Goal: Task Accomplishment & Management: Use online tool/utility

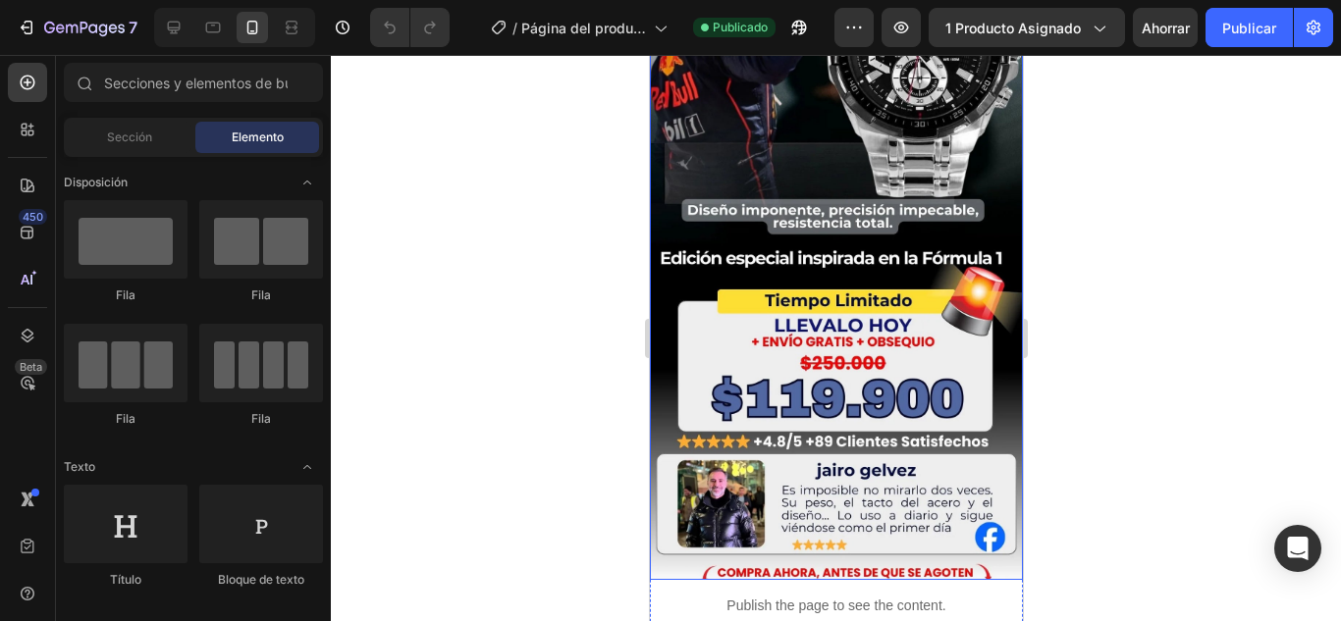
scroll to position [491, 0]
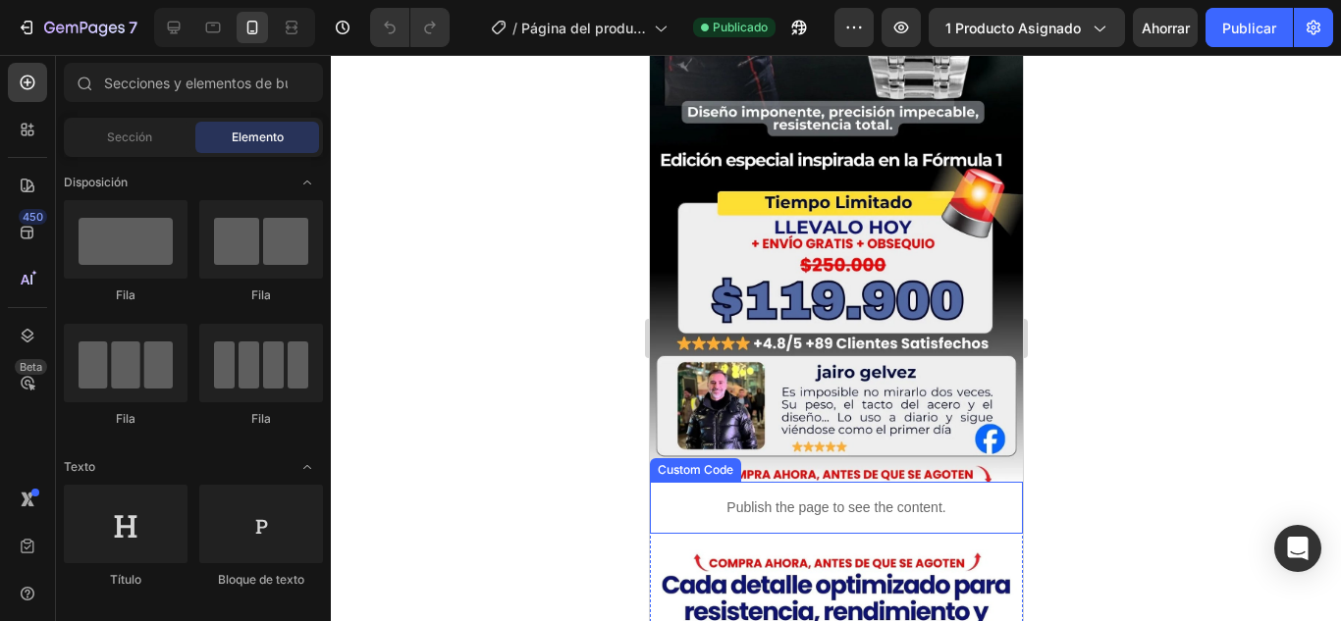
click at [805, 498] on p "Publish the page to see the content." at bounding box center [835, 508] width 373 height 21
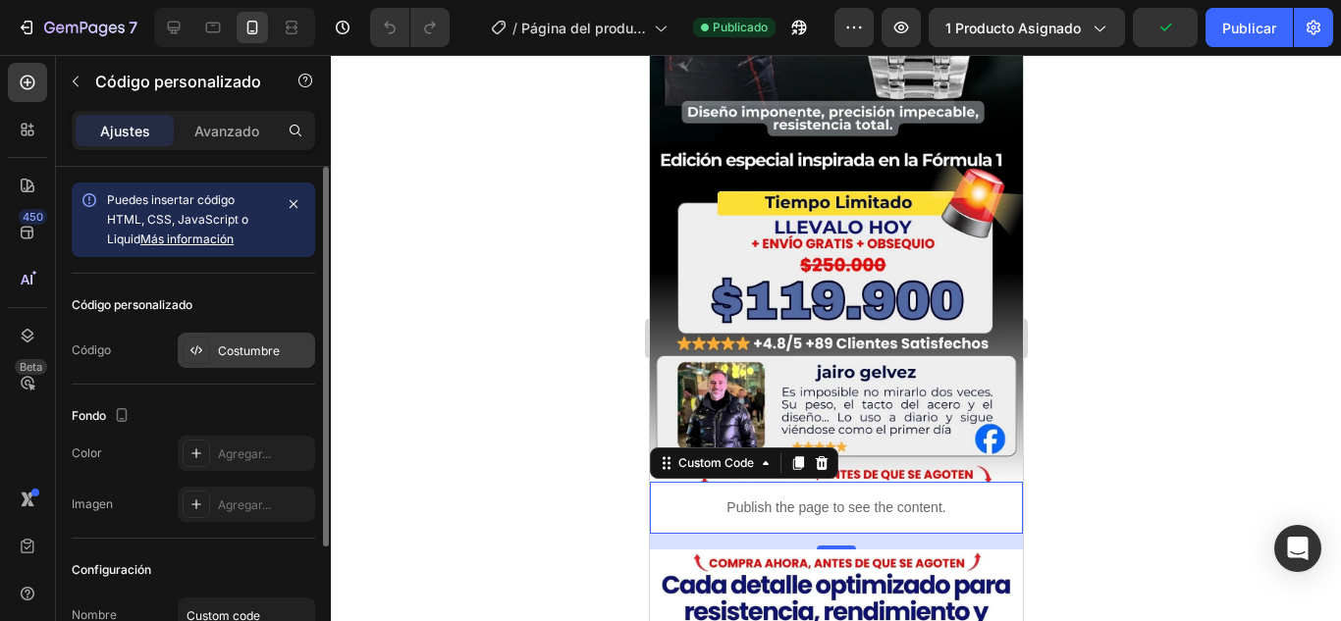
click at [207, 350] on div at bounding box center [196, 350] width 27 height 27
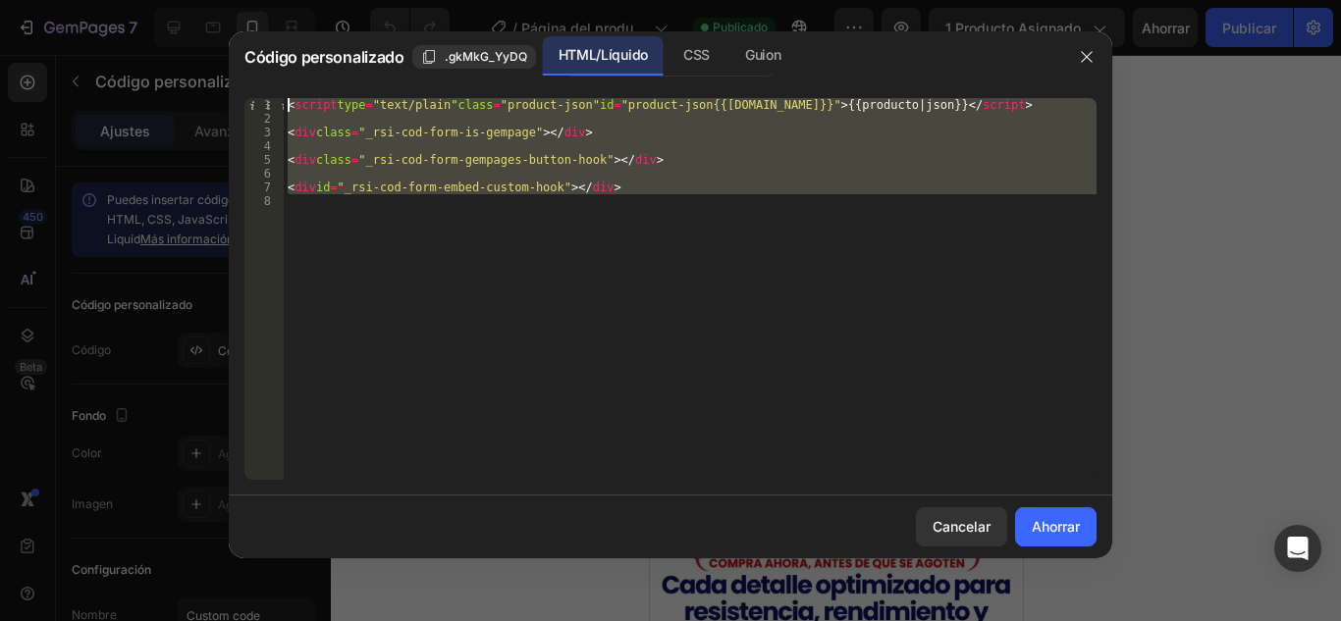
drag, startPoint x: 665, startPoint y: 197, endPoint x: 227, endPoint y: 109, distance: 446.7
click at [227, 109] on div "Código personalizado .gkMkG_YyDQ HTML/Líquido CSS Guion 1 2 3 4 5 6 7 8 < scrip…" at bounding box center [670, 310] width 1341 height 621
paste textarea "div id="_rsi-cod-form-embed-custom-hook"></div>"
type textarea "<div id="_rsi-cod-form-embed-custom-hook"></div>"
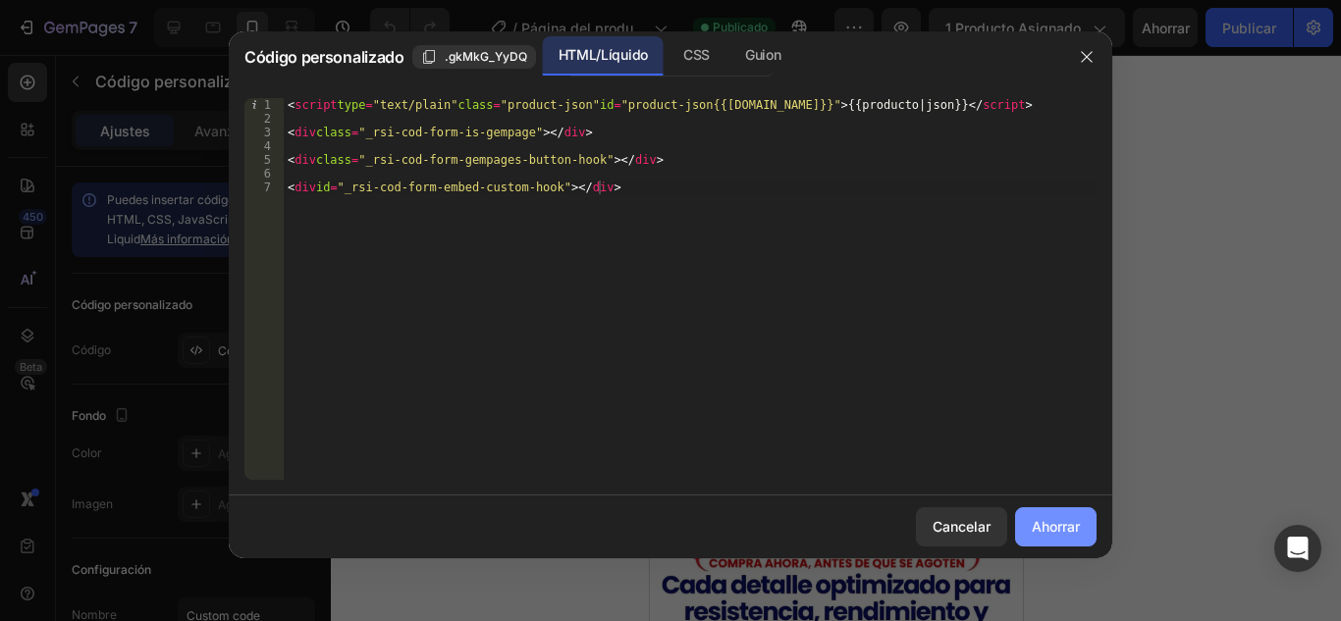
click at [1043, 517] on font "Ahorrar" at bounding box center [1056, 526] width 48 height 21
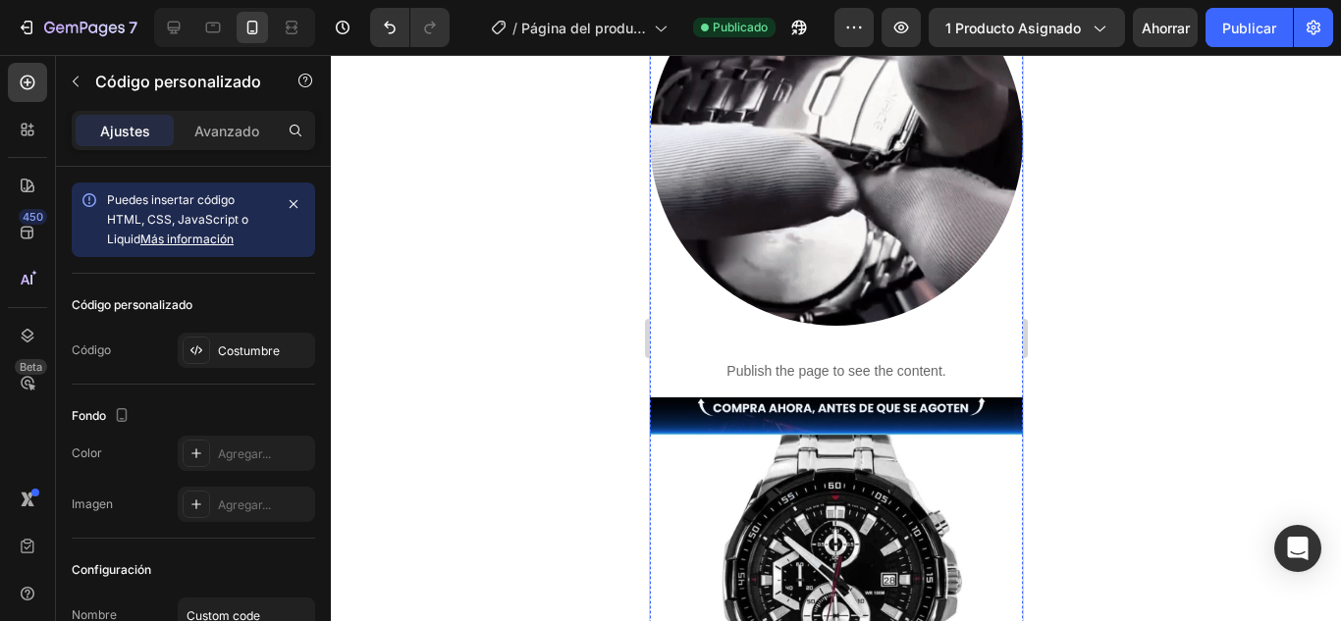
scroll to position [1964, 0]
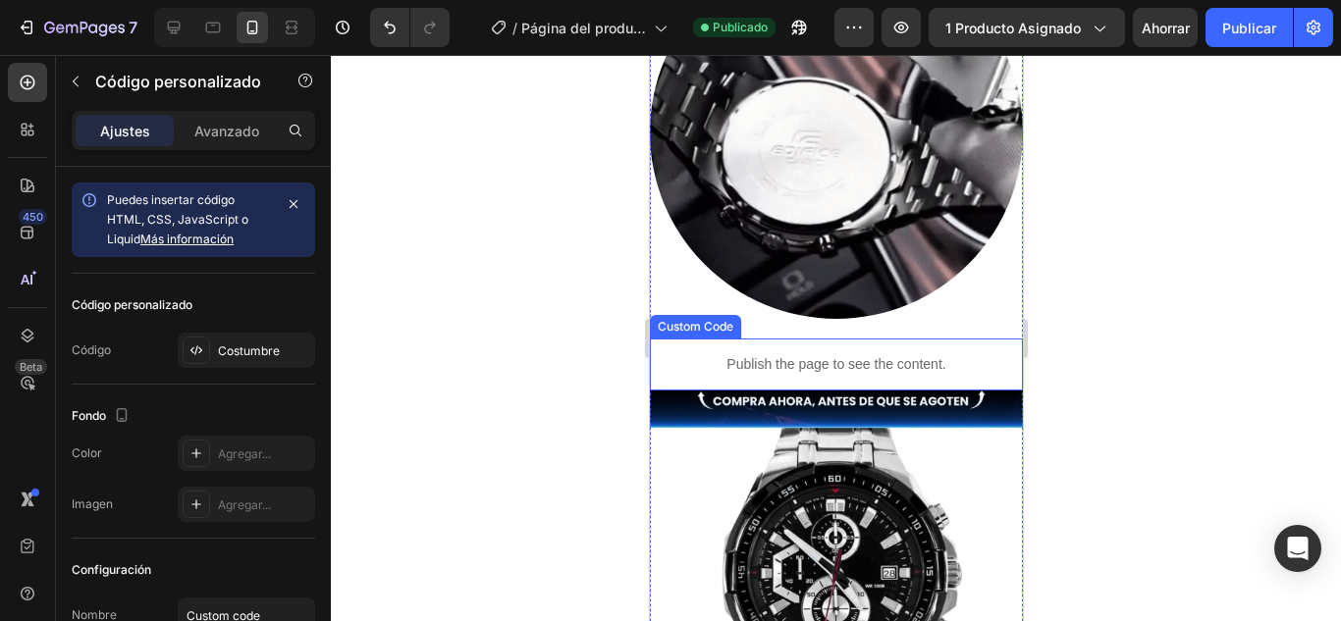
click at [818, 354] on p "Publish the page to see the content." at bounding box center [835, 364] width 373 height 21
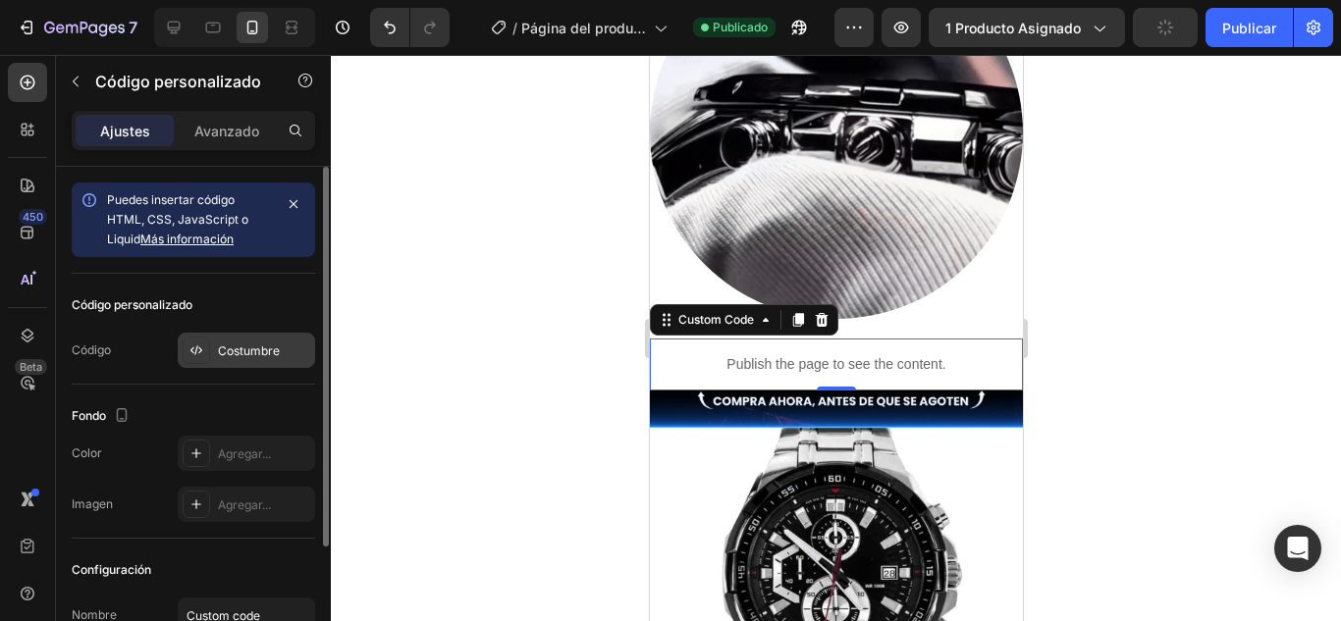
click at [235, 350] on font "Costumbre" at bounding box center [249, 351] width 62 height 15
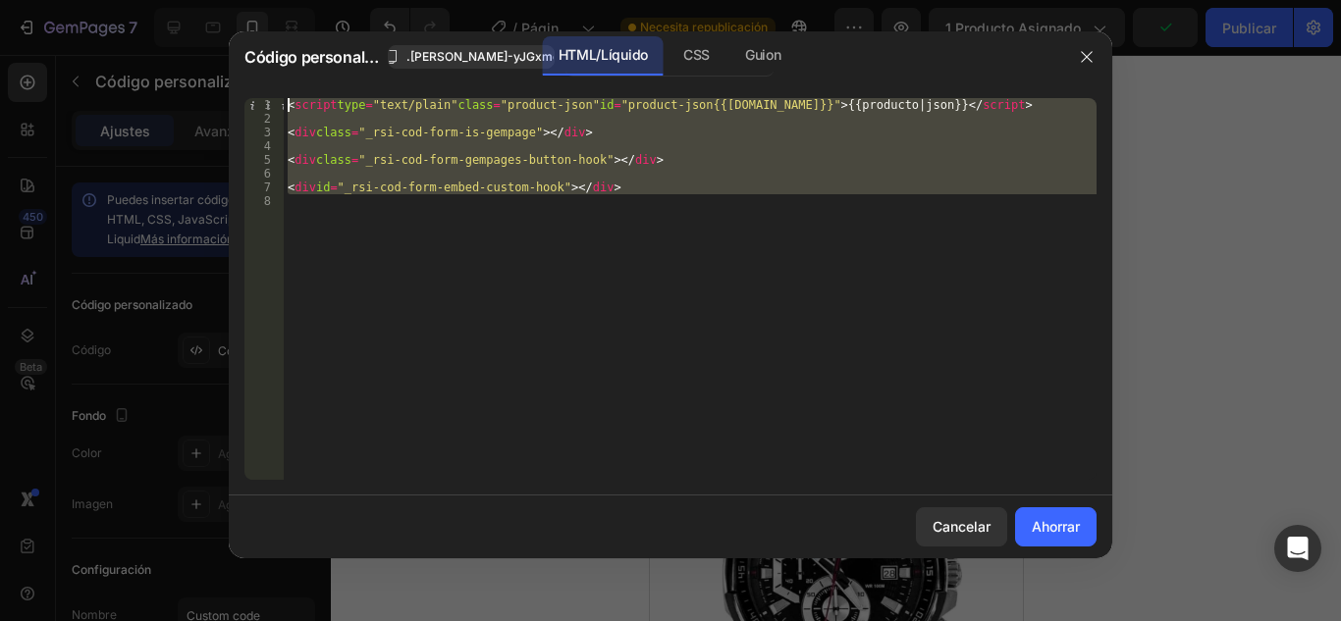
drag, startPoint x: 719, startPoint y: 204, endPoint x: 282, endPoint y: 100, distance: 449.1
click at [282, 100] on div "1 2 3 4 5 6 7 8 < script type = "text/plain" class = "product-json" id = "produ…" at bounding box center [670, 289] width 852 height 382
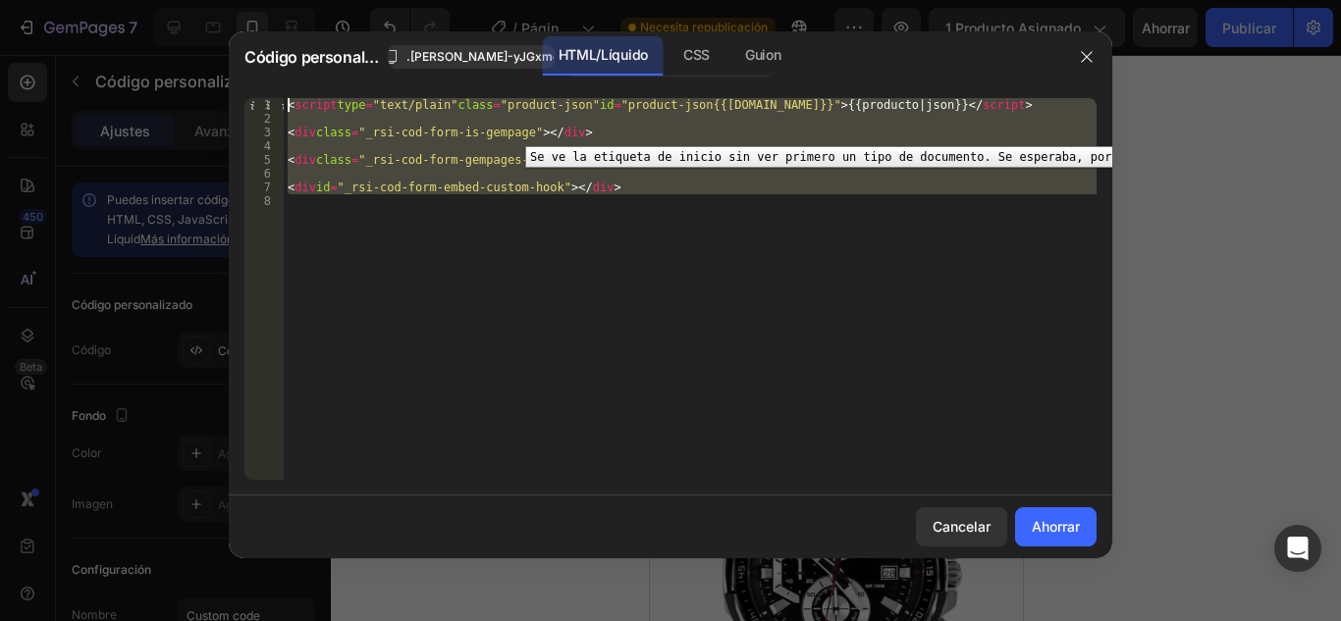
paste textarea "div id="_rsi-cod-form-embed-custom-hook"></div>"
type textarea "<div id="_rsi-cod-form-embed-custom-hook"></div>"
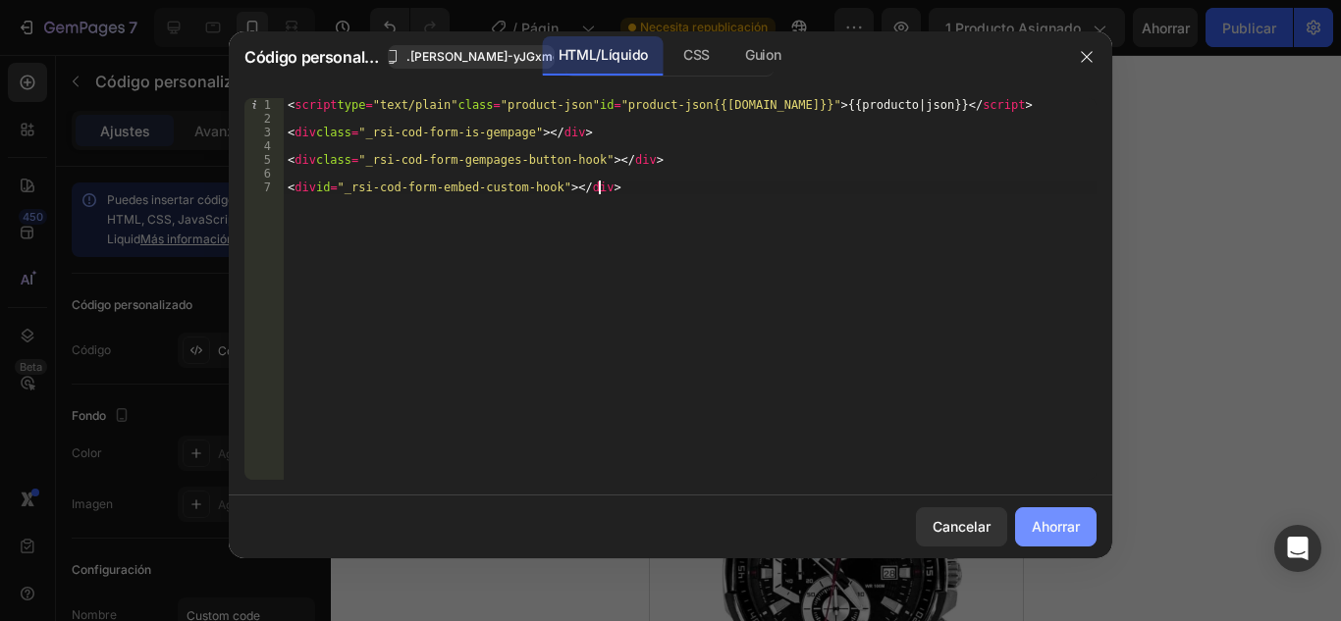
click at [1048, 533] on font "Ahorrar" at bounding box center [1056, 526] width 48 height 17
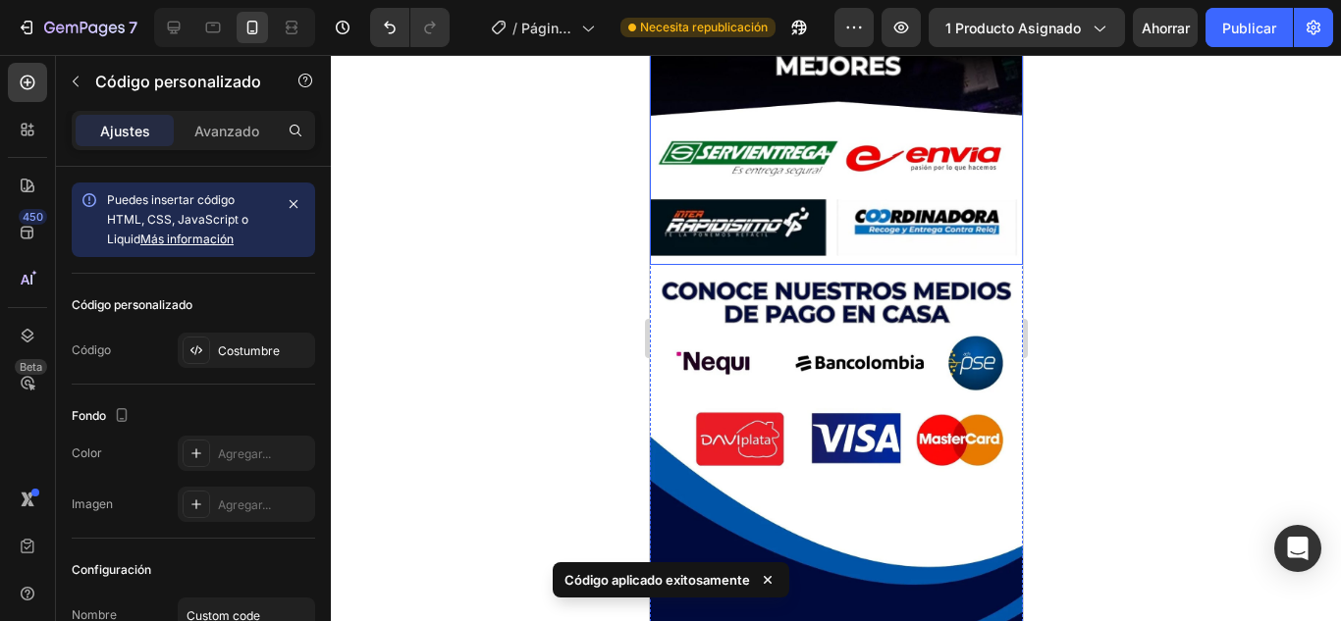
scroll to position [3142, 0]
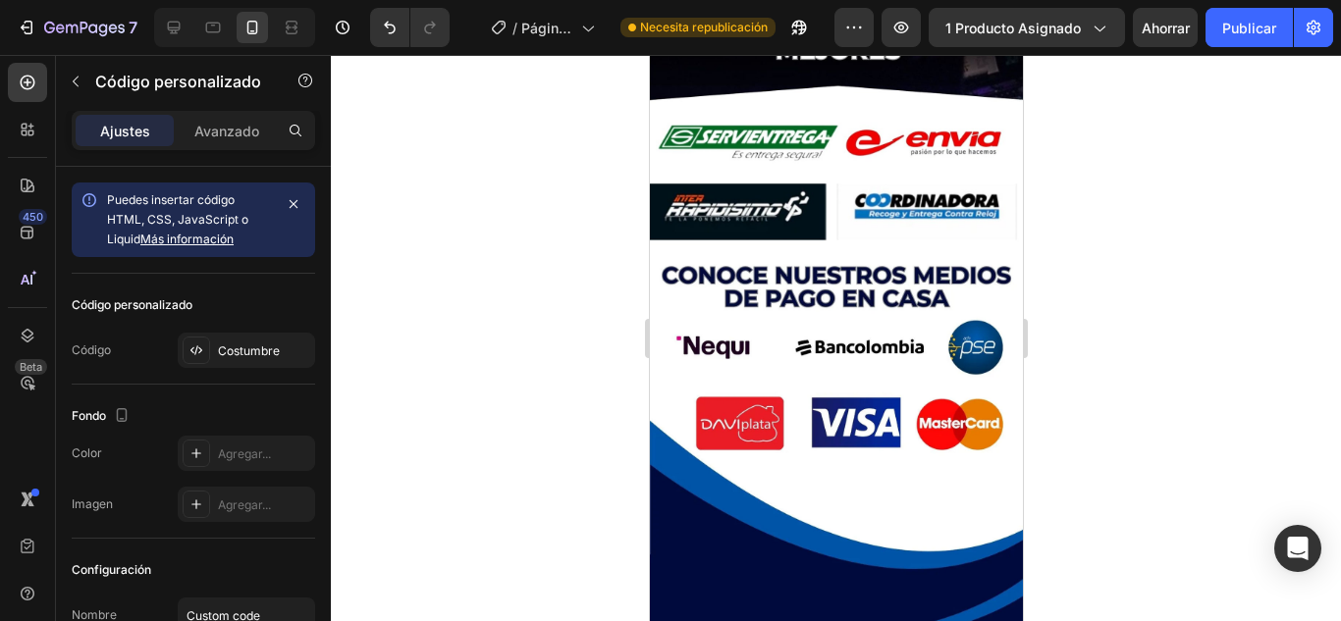
drag, startPoint x: 1246, startPoint y: 37, endPoint x: 1225, endPoint y: 56, distance: 27.8
click at [1245, 37] on font "Publicar" at bounding box center [1249, 28] width 54 height 21
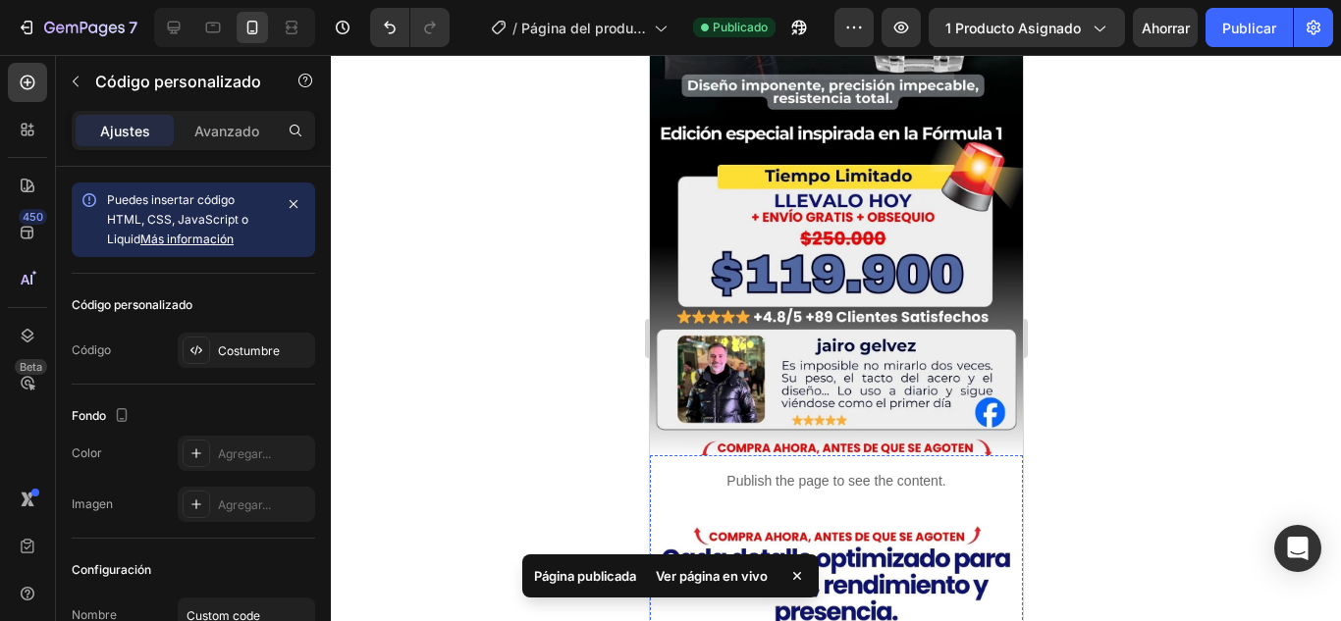
scroll to position [491, 0]
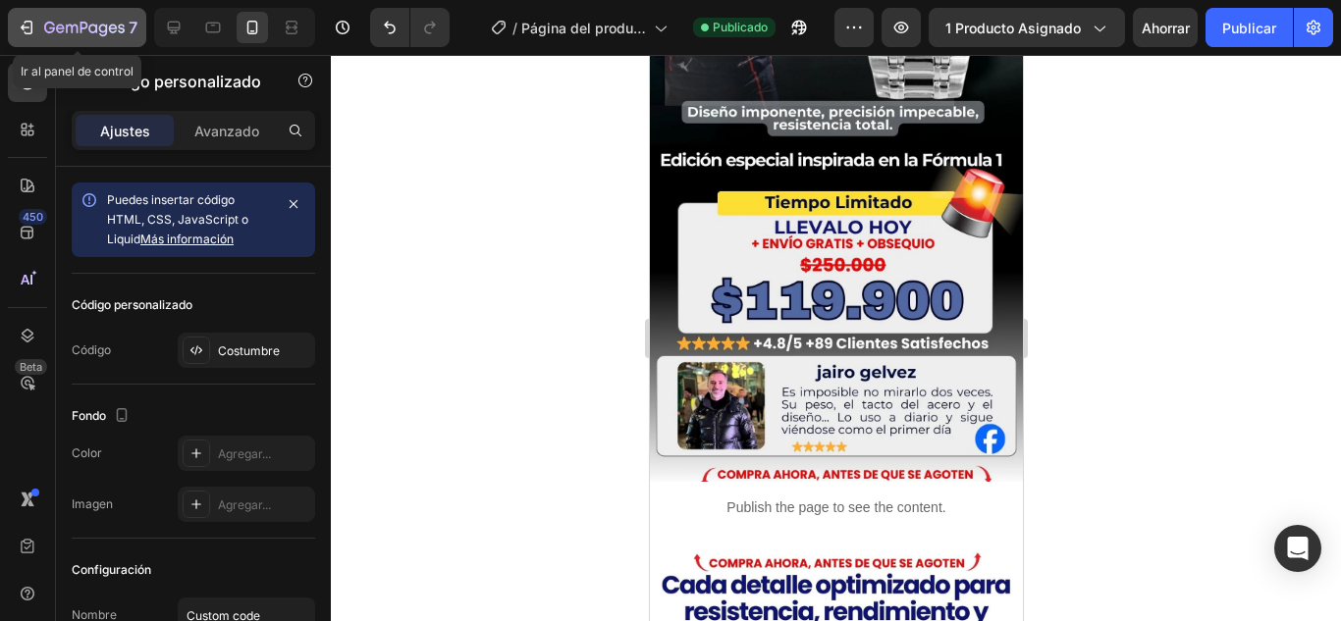
click at [28, 25] on icon "button" at bounding box center [27, 28] width 20 height 20
